Goal: Information Seeking & Learning: Learn about a topic

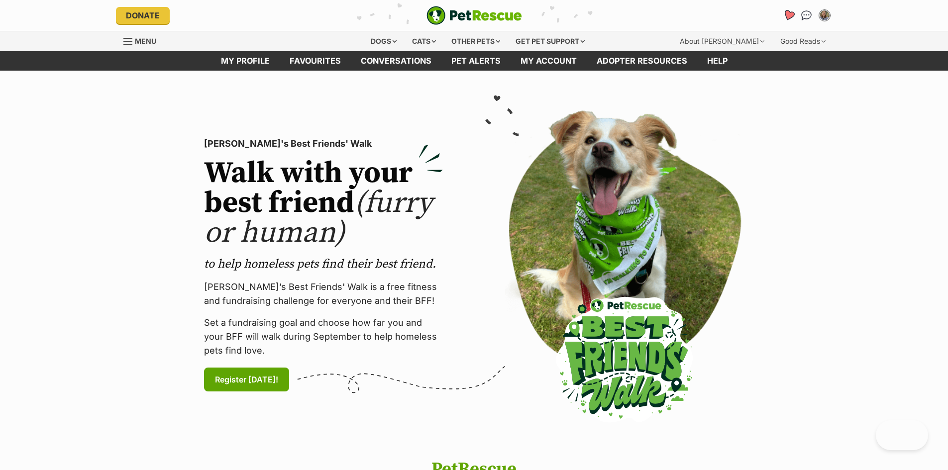
click at [785, 14] on icon "Favourites" at bounding box center [788, 14] width 12 height 11
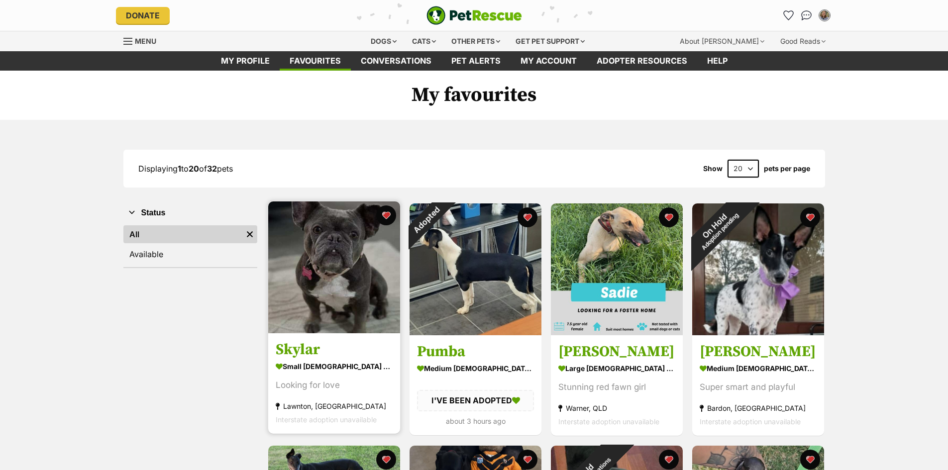
click at [351, 299] on img at bounding box center [334, 267] width 132 height 132
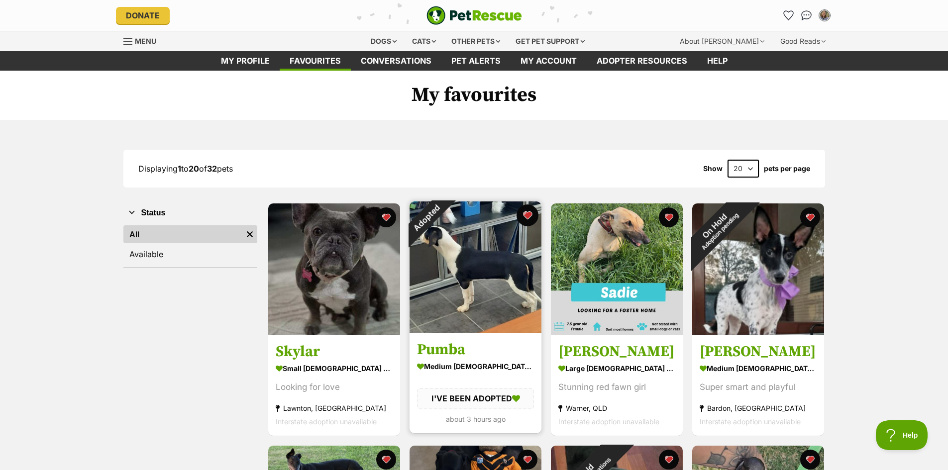
click at [523, 215] on button "favourite" at bounding box center [527, 215] width 22 height 22
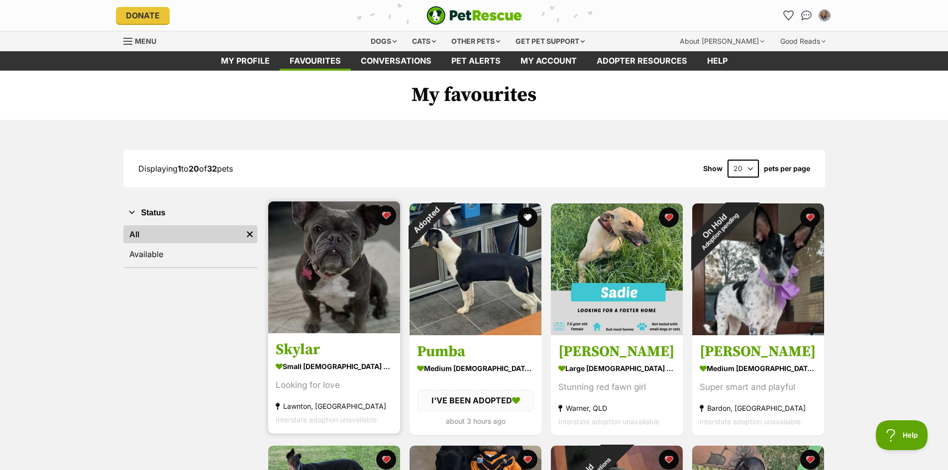
click at [337, 283] on img at bounding box center [334, 267] width 132 height 132
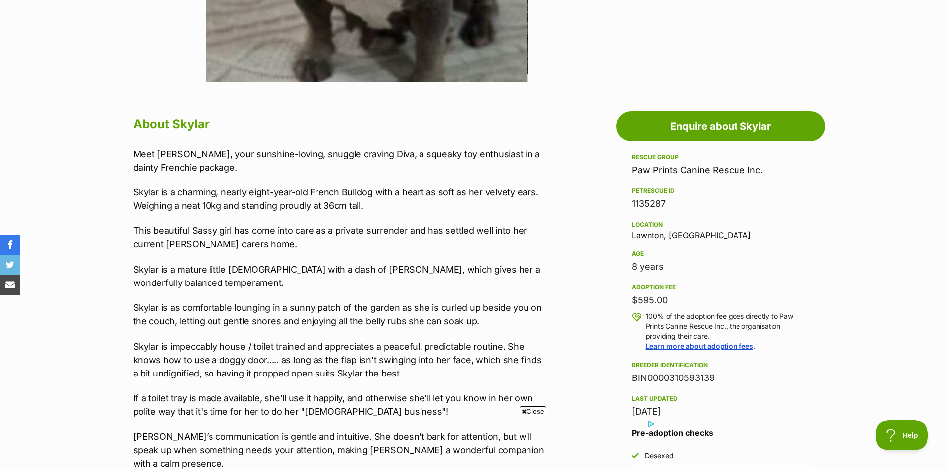
scroll to position [149, 0]
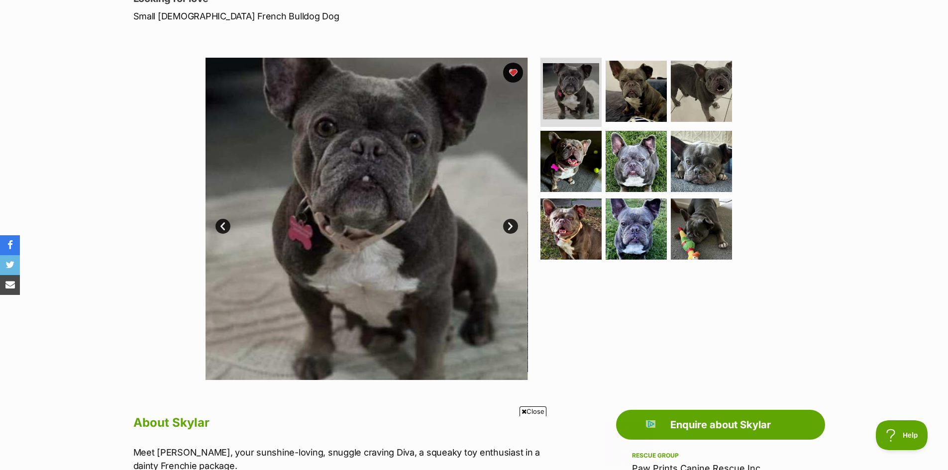
click at [512, 224] on link "Next" at bounding box center [510, 226] width 15 height 15
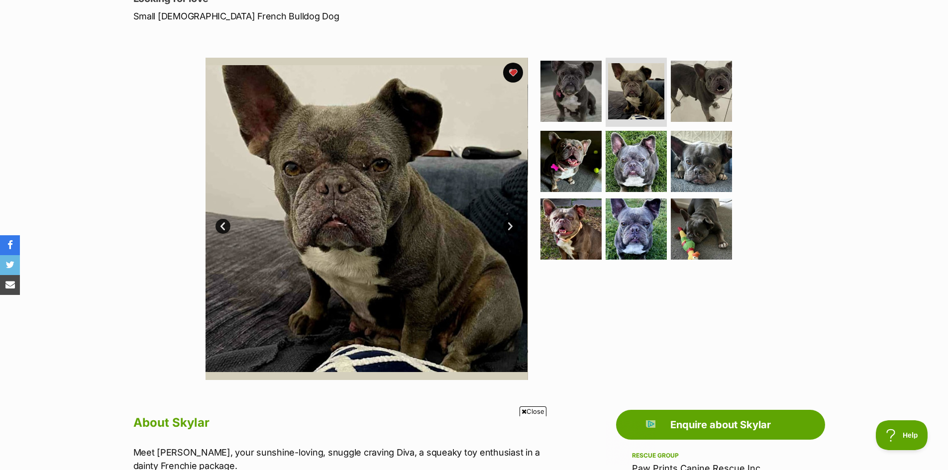
click at [509, 227] on link "Next" at bounding box center [510, 226] width 15 height 15
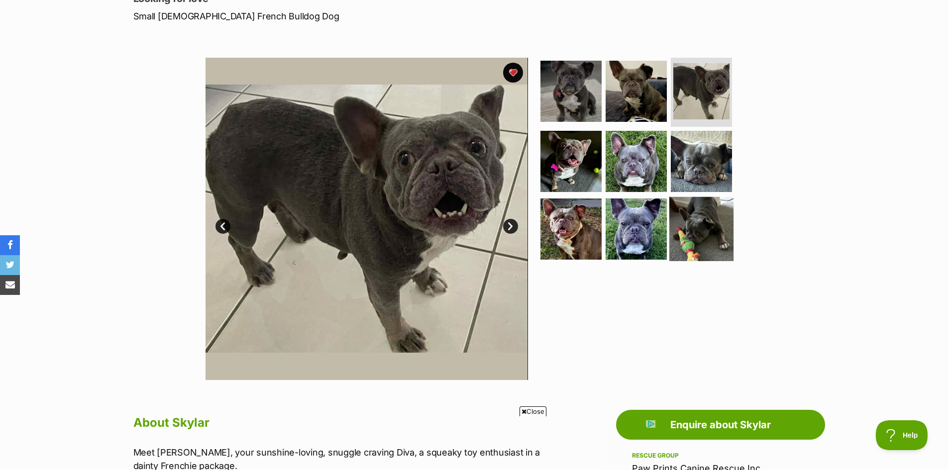
click at [690, 235] on img at bounding box center [701, 229] width 64 height 64
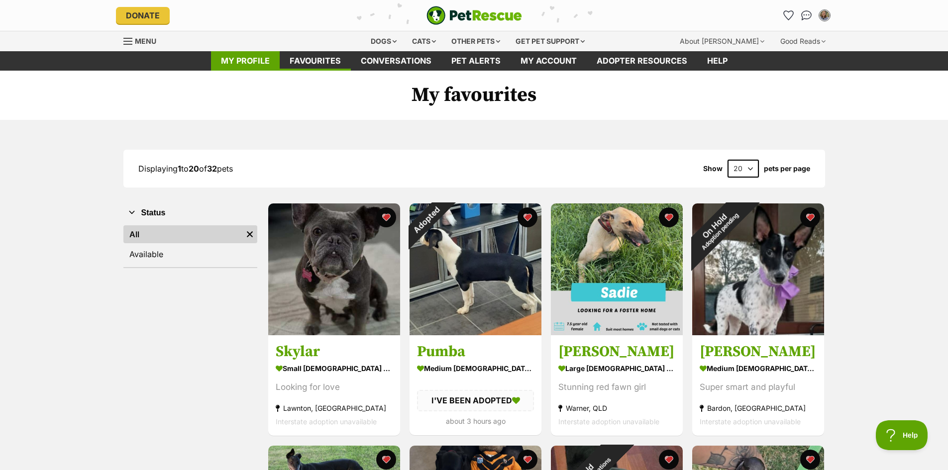
click at [258, 62] on link "My profile" at bounding box center [245, 60] width 69 height 19
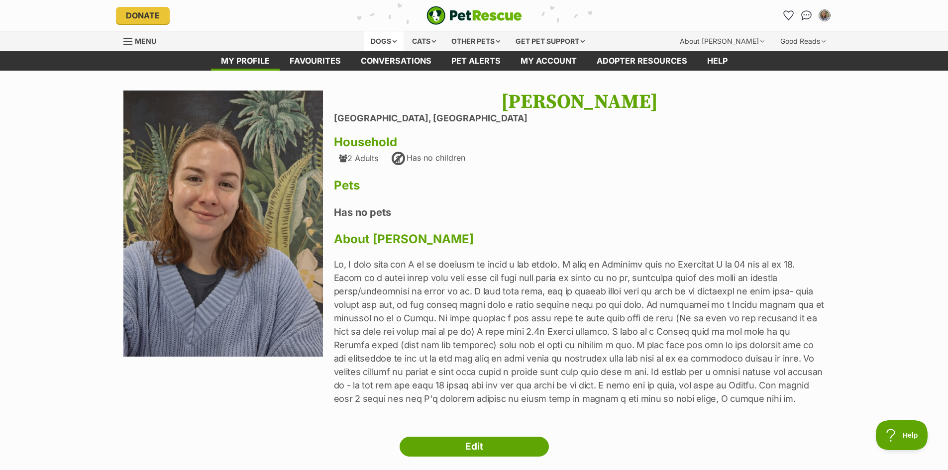
click at [369, 38] on div "Dogs" at bounding box center [384, 41] width 40 height 20
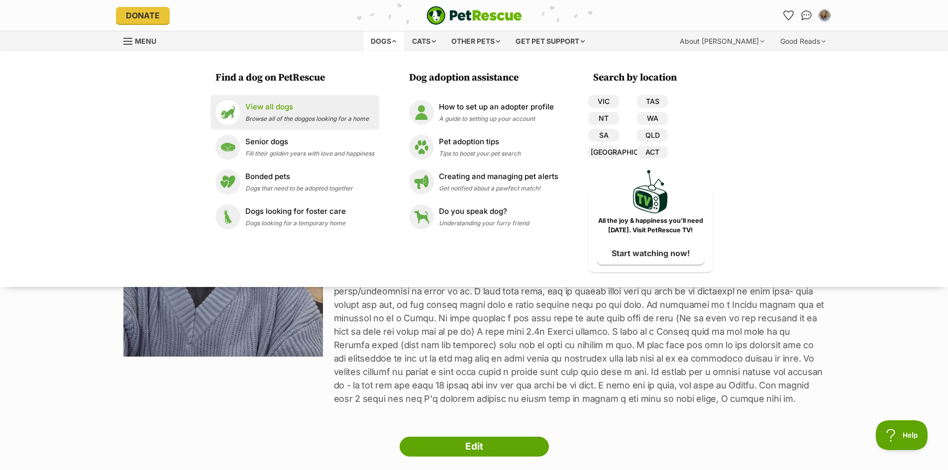
click at [286, 109] on p "View all dogs" at bounding box center [306, 106] width 123 height 11
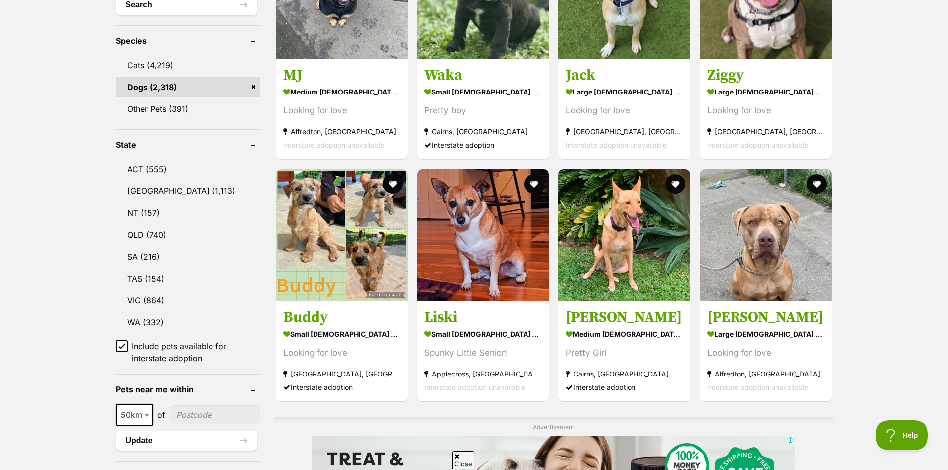
click at [136, 410] on span "50km" at bounding box center [134, 415] width 35 height 14
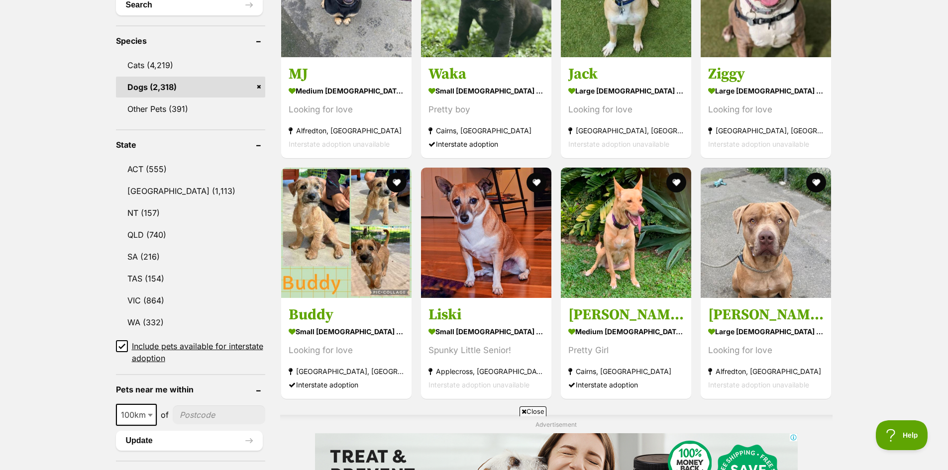
select select "100"
click at [208, 409] on input"] "postcode" at bounding box center [219, 414] width 93 height 19
type input"] "4560"
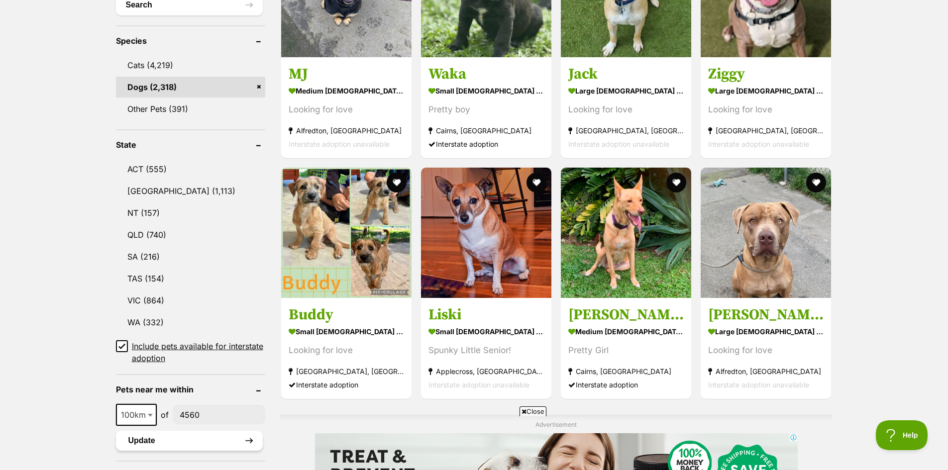
click at [220, 442] on button "Update" at bounding box center [189, 441] width 147 height 20
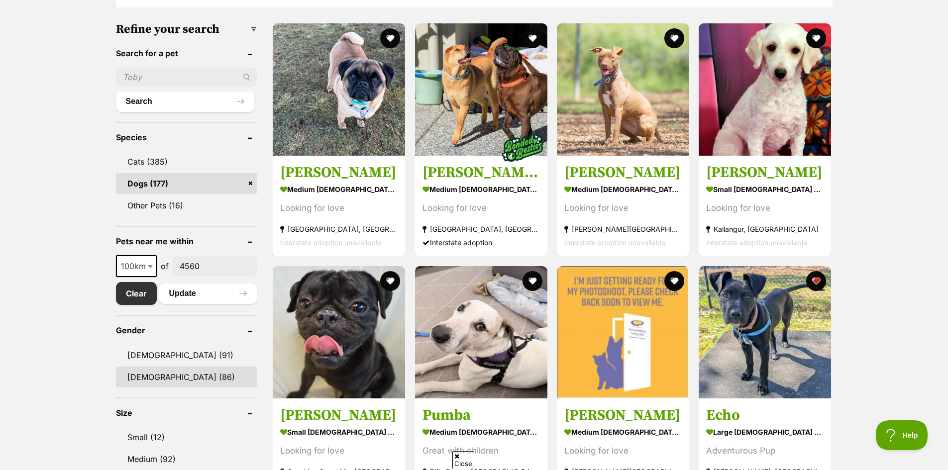
click at [156, 375] on link "[DEMOGRAPHIC_DATA] (86)" at bounding box center [186, 377] width 141 height 21
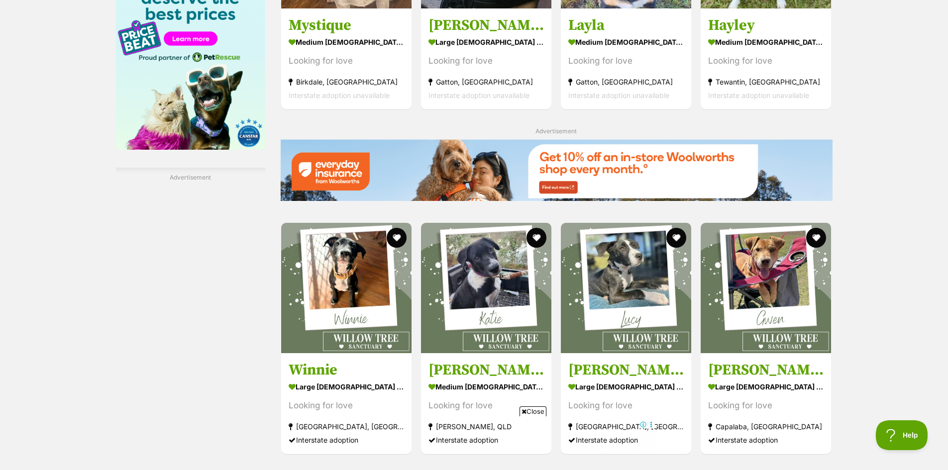
scroll to position [1542, 0]
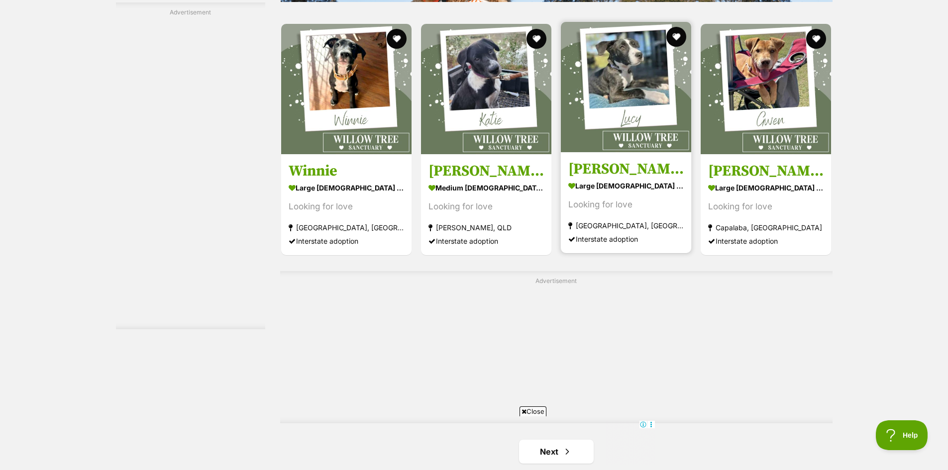
click at [622, 185] on strong "large [DEMOGRAPHIC_DATA] Dog" at bounding box center [625, 186] width 115 height 14
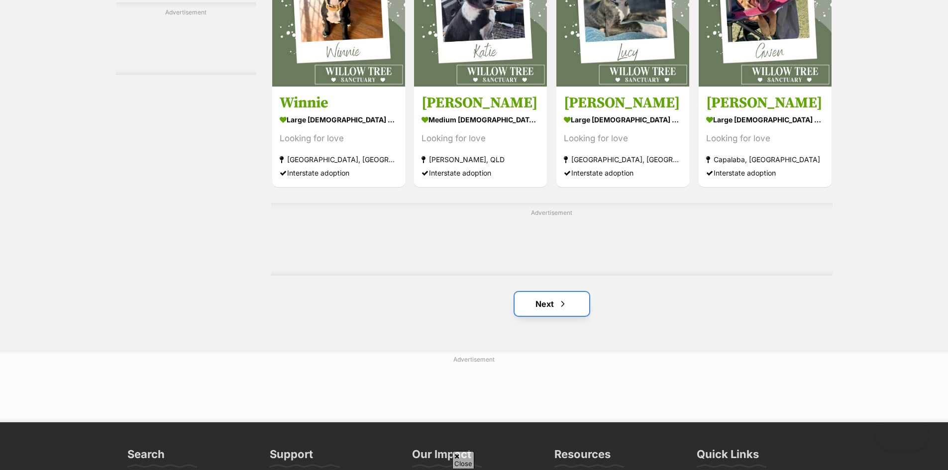
click at [552, 295] on link "Next" at bounding box center [551, 304] width 75 height 24
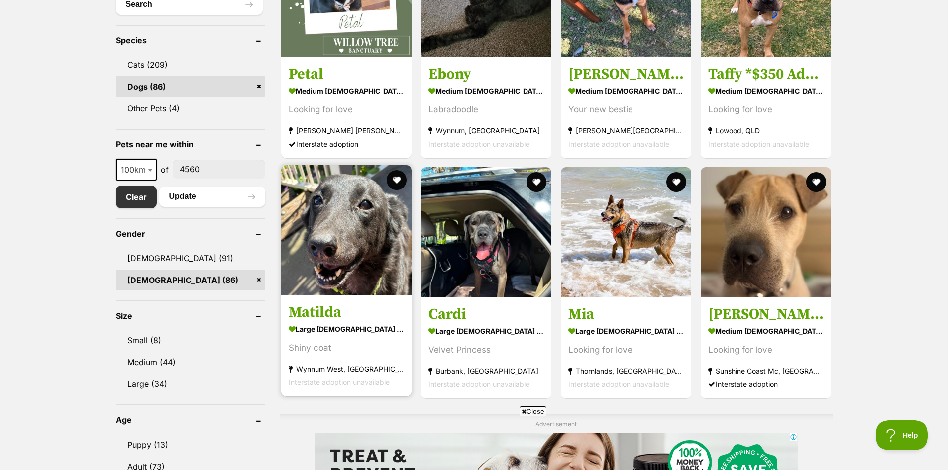
click at [347, 272] on img at bounding box center [346, 230] width 130 height 130
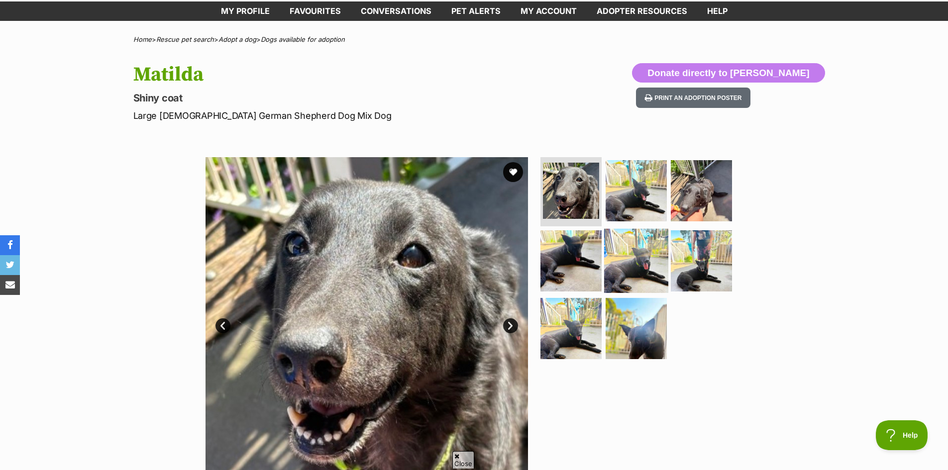
click at [666, 236] on img at bounding box center [636, 261] width 64 height 64
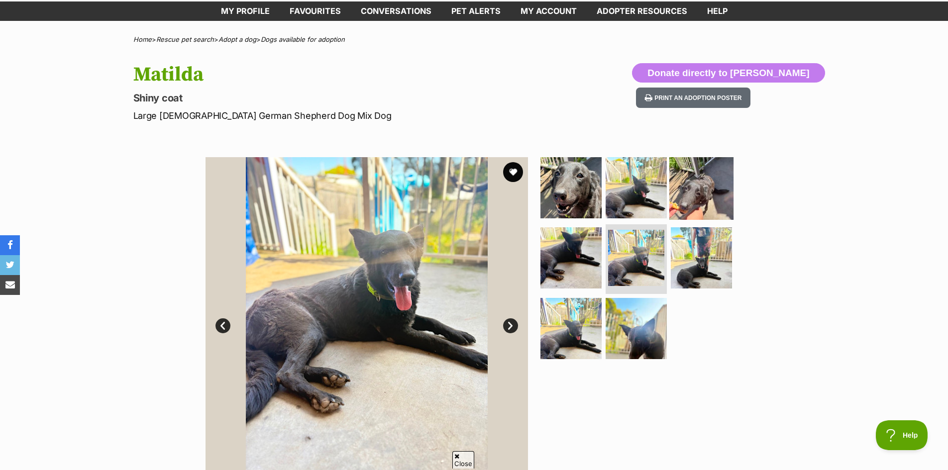
click at [703, 195] on img at bounding box center [701, 187] width 64 height 64
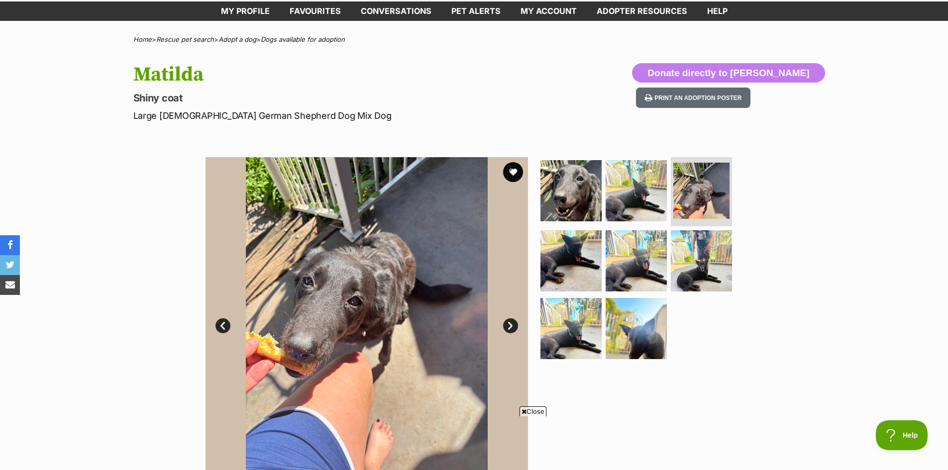
click at [666, 184] on ul at bounding box center [640, 261] width 204 height 208
click at [641, 212] on img at bounding box center [636, 190] width 64 height 64
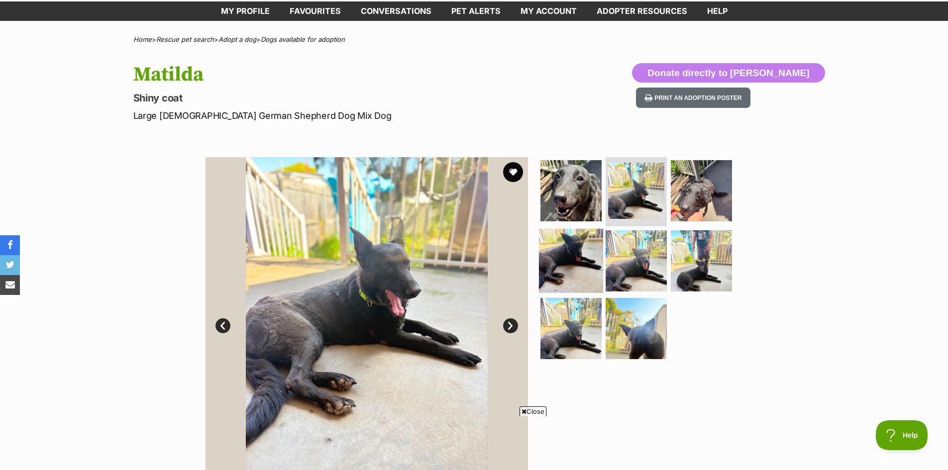
click at [575, 255] on img at bounding box center [571, 261] width 64 height 64
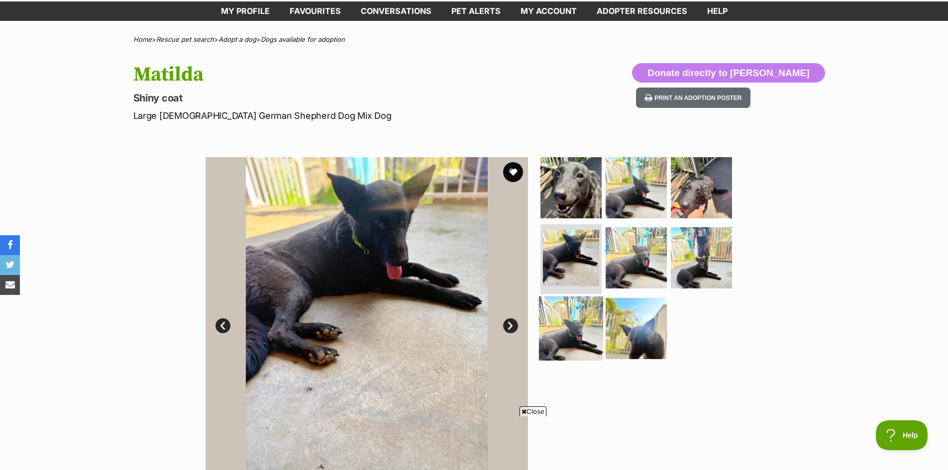
click at [582, 329] on img at bounding box center [571, 328] width 64 height 64
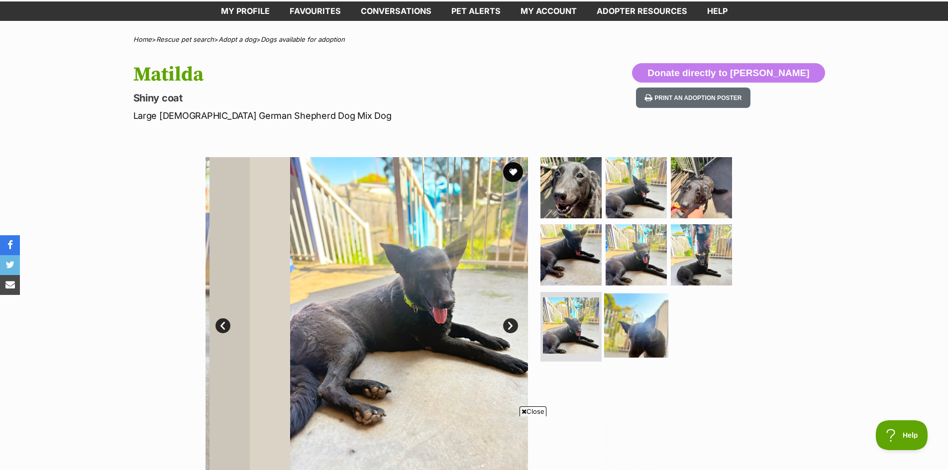
click at [628, 331] on img at bounding box center [636, 325] width 64 height 64
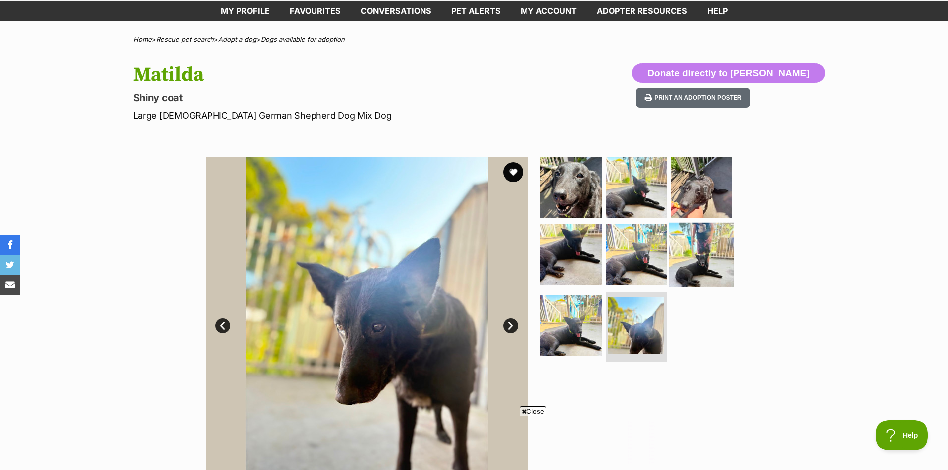
click at [702, 256] on img at bounding box center [701, 255] width 64 height 64
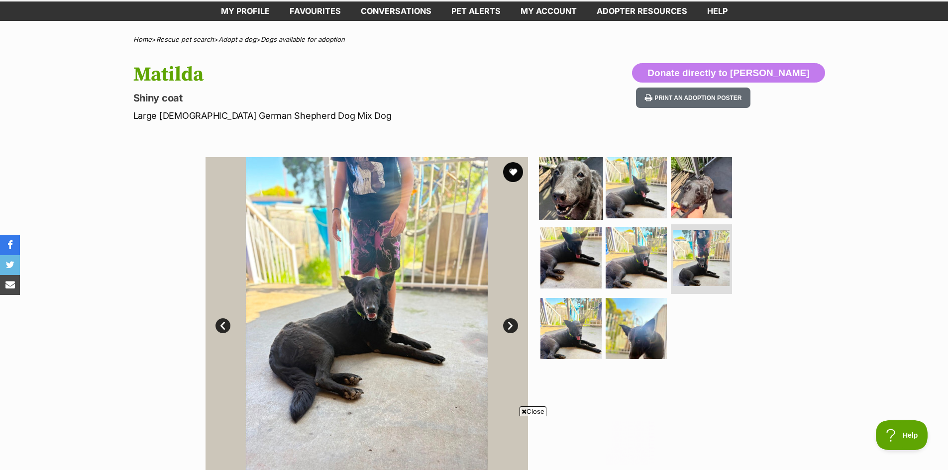
click at [570, 183] on img at bounding box center [571, 187] width 64 height 64
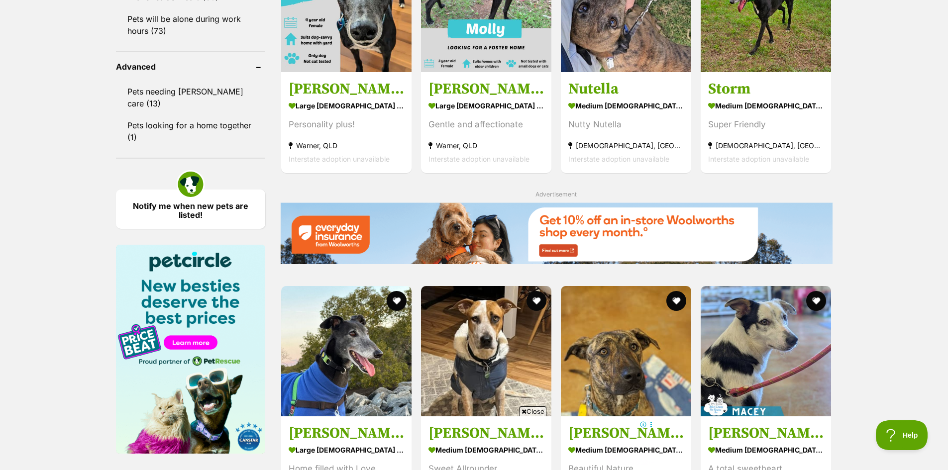
scroll to position [1238, 0]
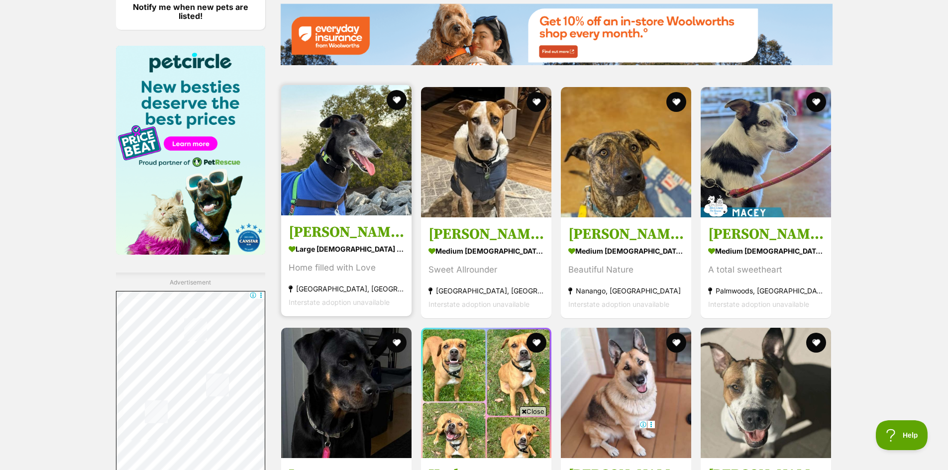
click at [357, 246] on strong "large [DEMOGRAPHIC_DATA] Dog" at bounding box center [345, 249] width 115 height 14
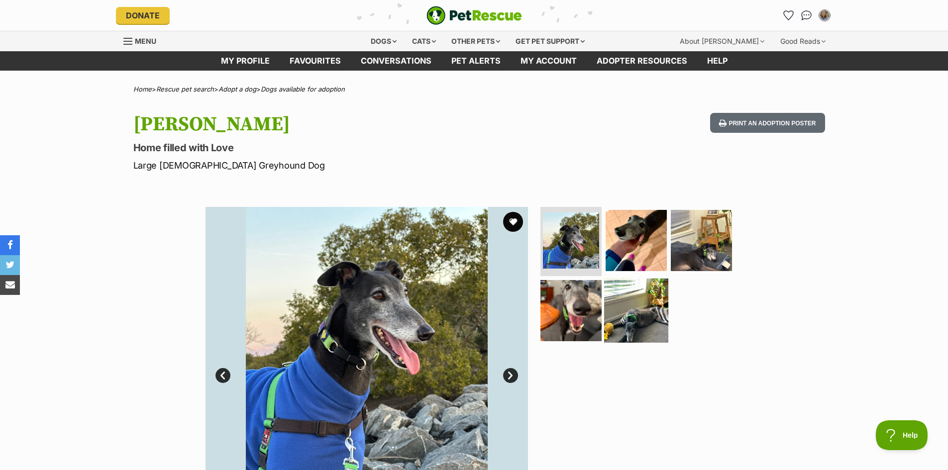
click at [657, 301] on img at bounding box center [636, 311] width 64 height 64
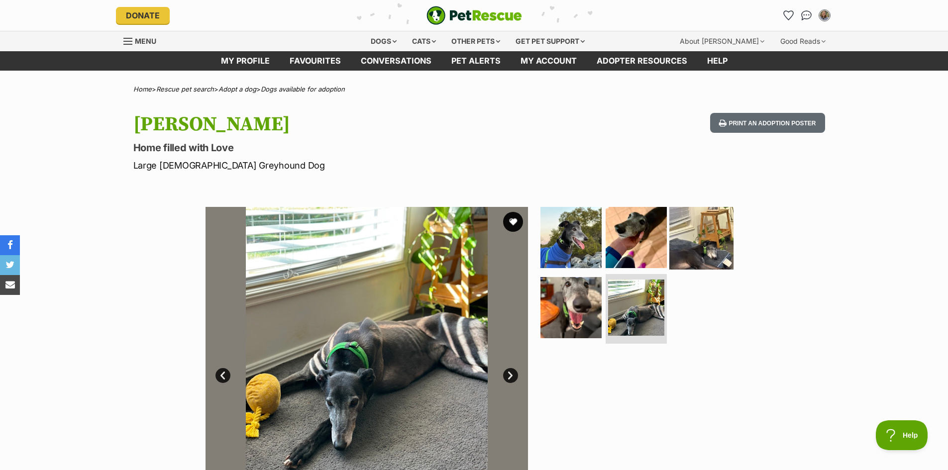
click at [696, 256] on img at bounding box center [701, 237] width 64 height 64
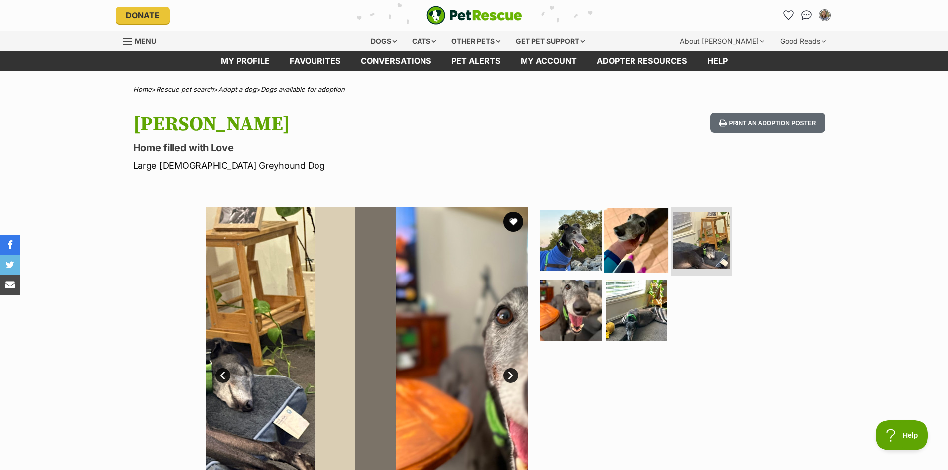
click at [649, 251] on img at bounding box center [636, 240] width 64 height 64
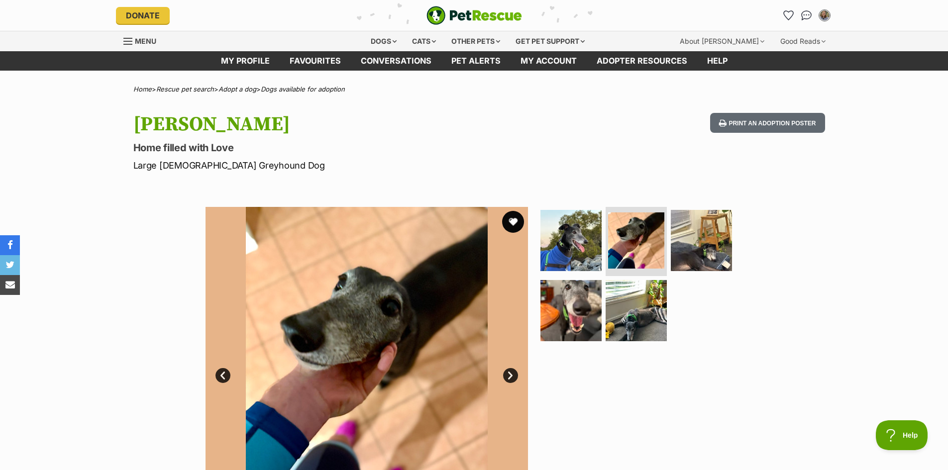
click at [512, 221] on button "favourite" at bounding box center [513, 222] width 22 height 22
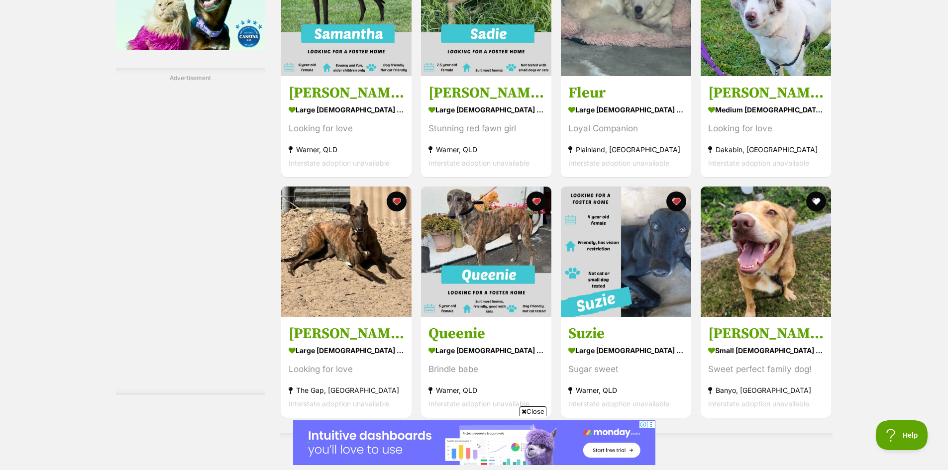
scroll to position [1691, 0]
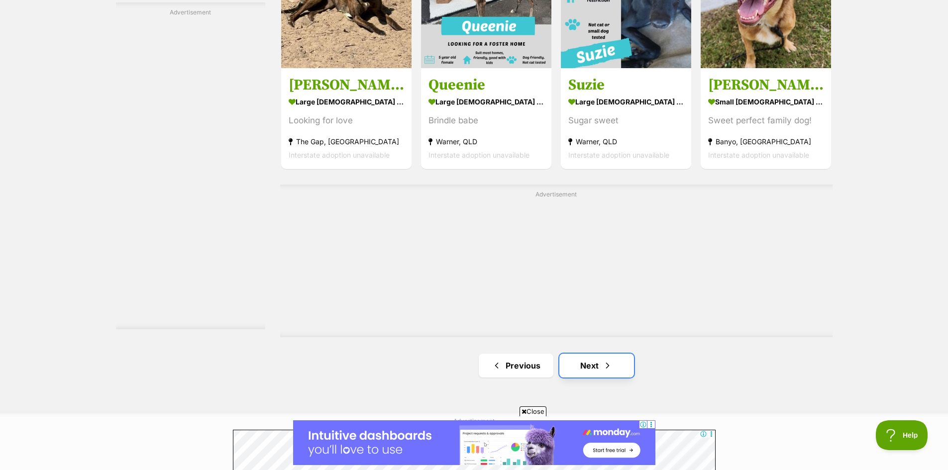
click at [585, 357] on link "Next" at bounding box center [596, 366] width 75 height 24
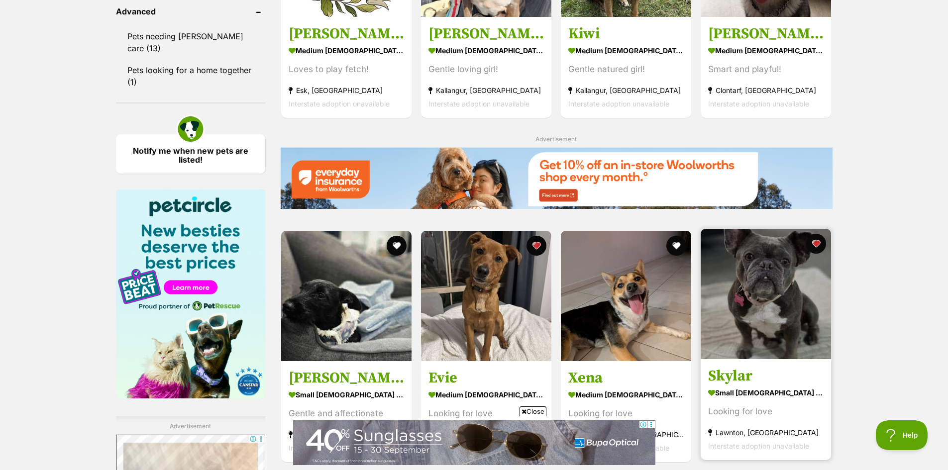
scroll to position [1194, 0]
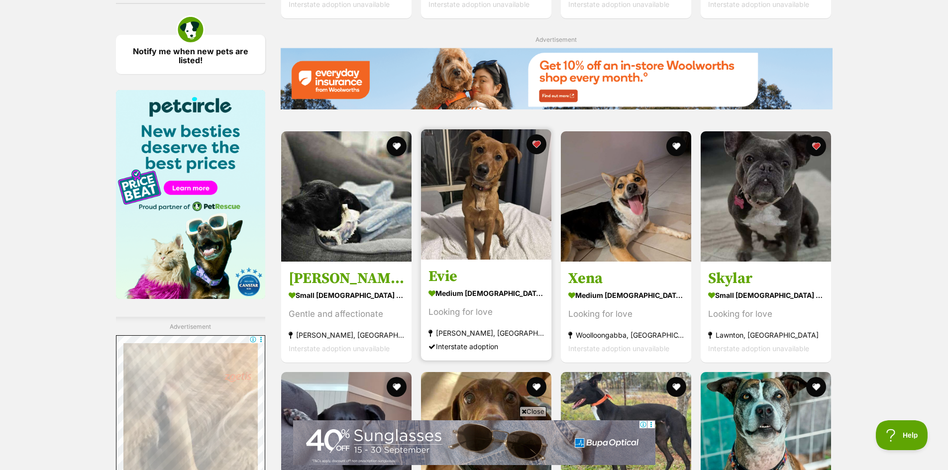
click at [457, 280] on h3 "Evie" at bounding box center [485, 276] width 115 height 19
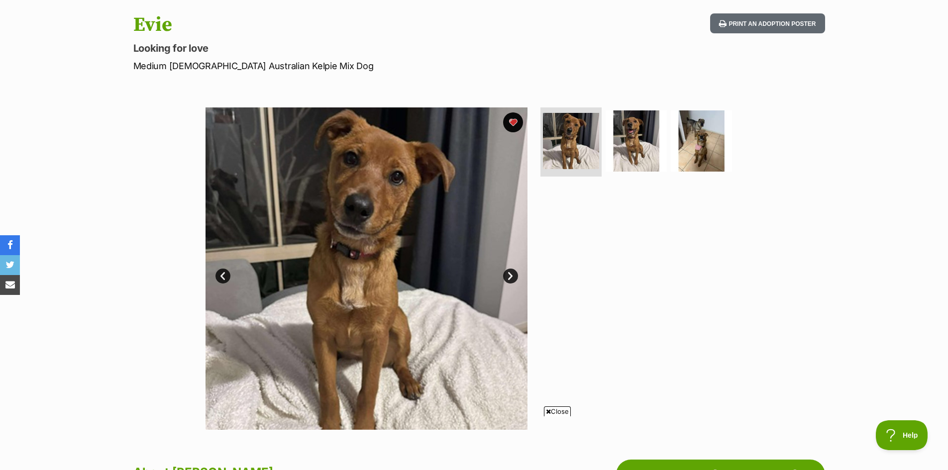
click at [508, 276] on link "Next" at bounding box center [510, 276] width 15 height 15
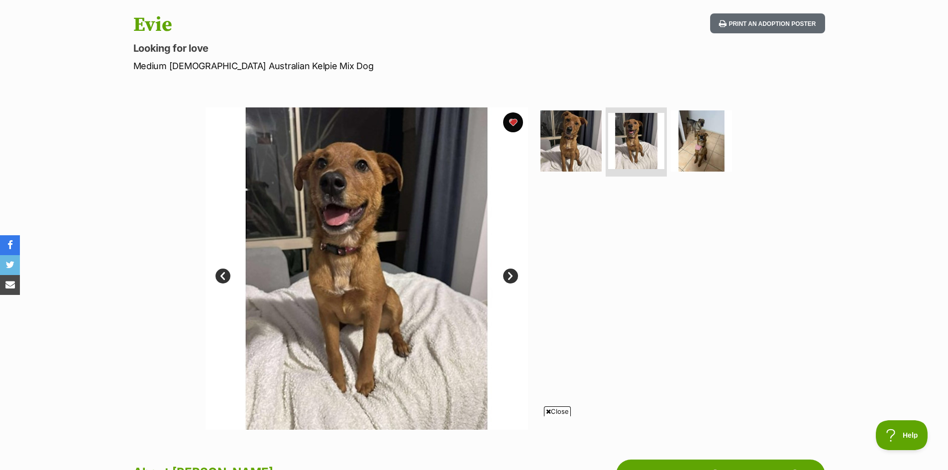
click at [517, 281] on img at bounding box center [366, 268] width 322 height 322
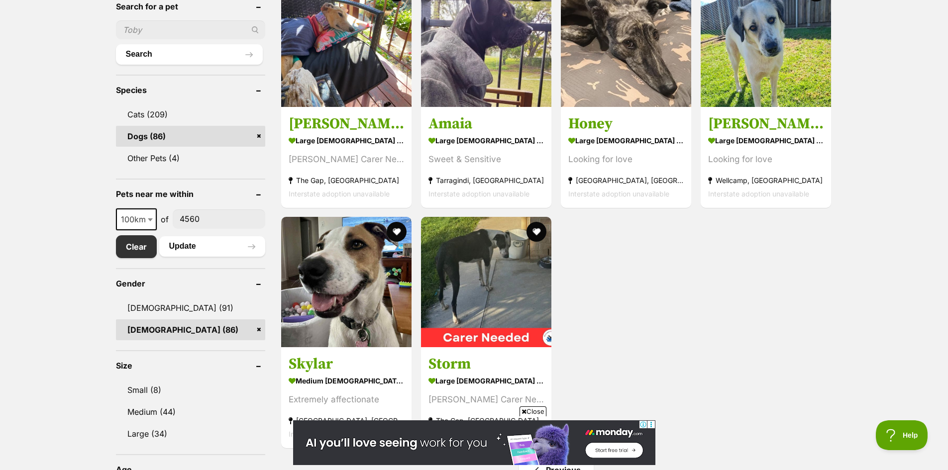
scroll to position [547, 0]
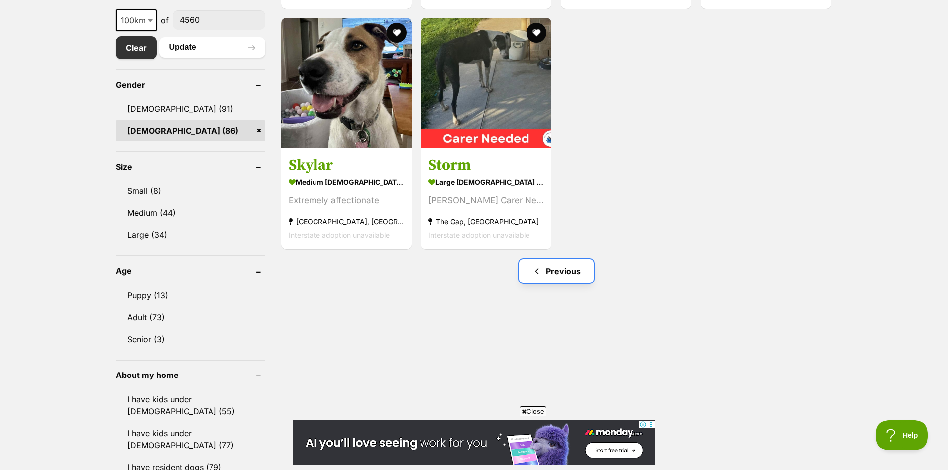
click at [560, 275] on link "Previous" at bounding box center [556, 271] width 75 height 24
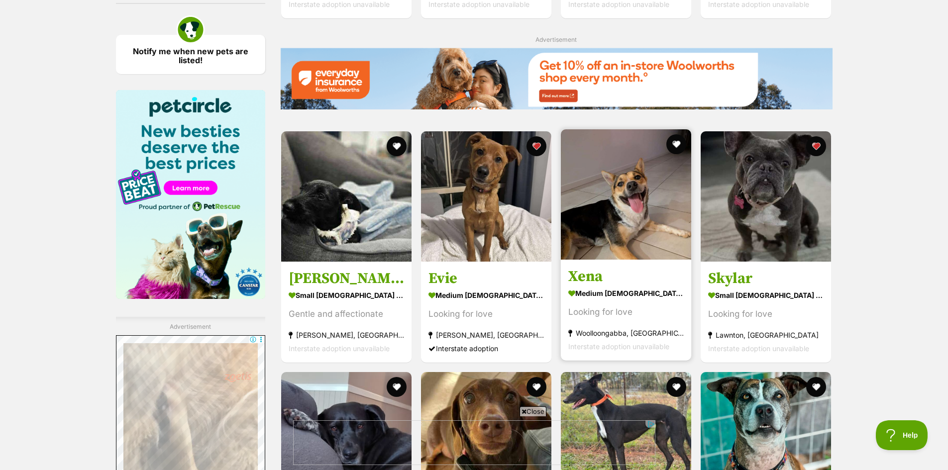
scroll to position [1293, 0]
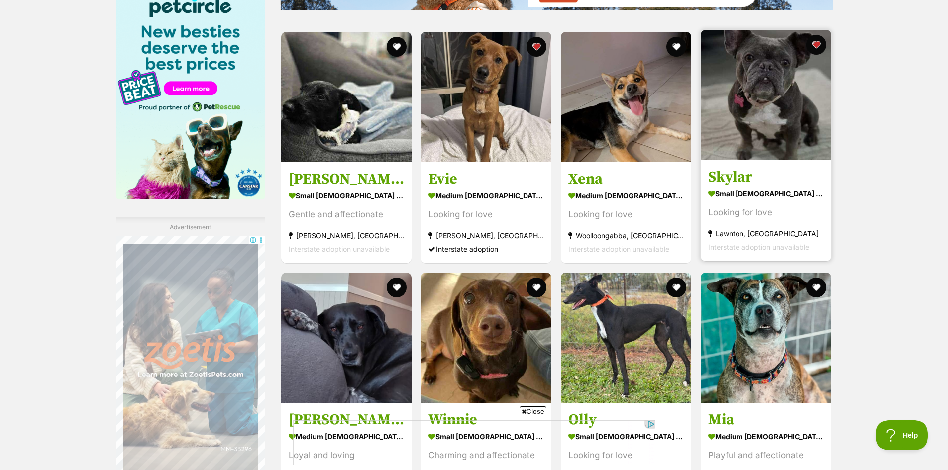
click at [770, 173] on h3 "Skylar" at bounding box center [765, 177] width 115 height 19
